Goal: Transaction & Acquisition: Download file/media

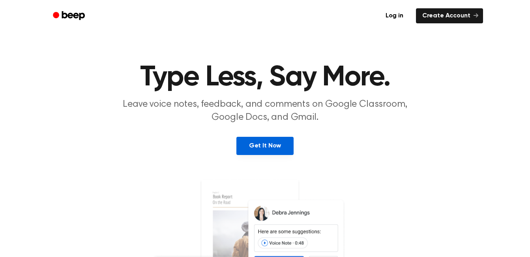
drag, startPoint x: 0, startPoint y: 0, endPoint x: 259, endPoint y: 143, distance: 296.0
click at [259, 143] on link "Get It Now" at bounding box center [265, 146] width 57 height 18
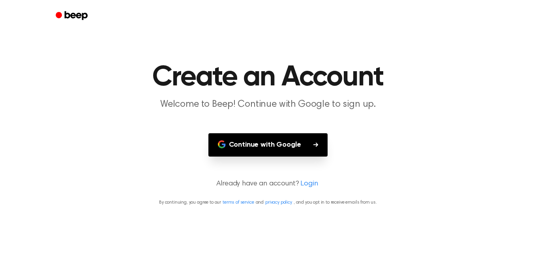
click at [265, 146] on button "Continue with Google" at bounding box center [268, 144] width 120 height 23
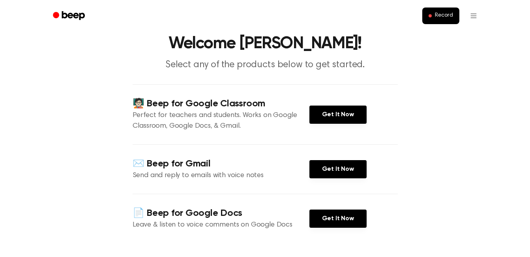
scroll to position [39, 0]
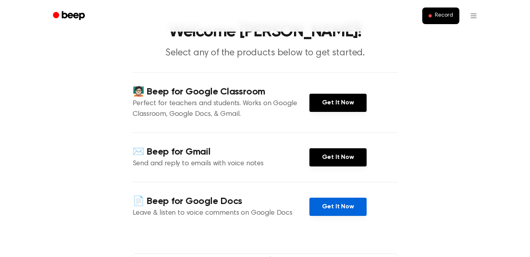
click at [334, 211] on link "Get It Now" at bounding box center [338, 206] width 57 height 18
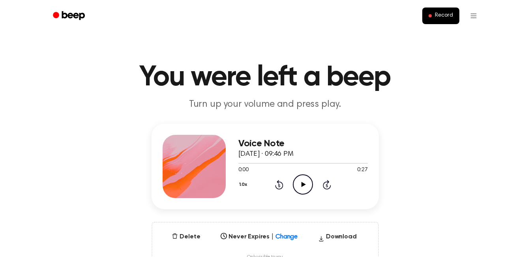
click at [300, 186] on icon "Play Audio" at bounding box center [303, 184] width 20 height 20
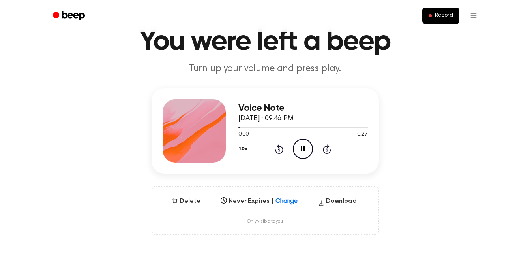
scroll to position [39, 0]
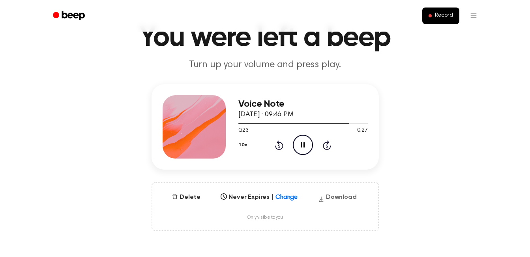
click at [350, 198] on button "Download" at bounding box center [337, 198] width 45 height 13
